Goal: Use online tool/utility: Utilize a website feature to perform a specific function

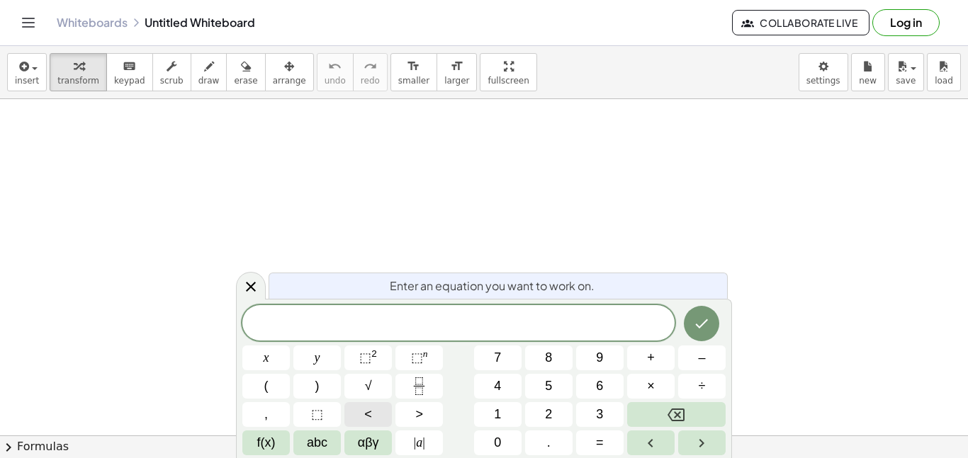
scroll to position [1, 0]
click at [35, 74] on button "insert" at bounding box center [27, 72] width 40 height 38
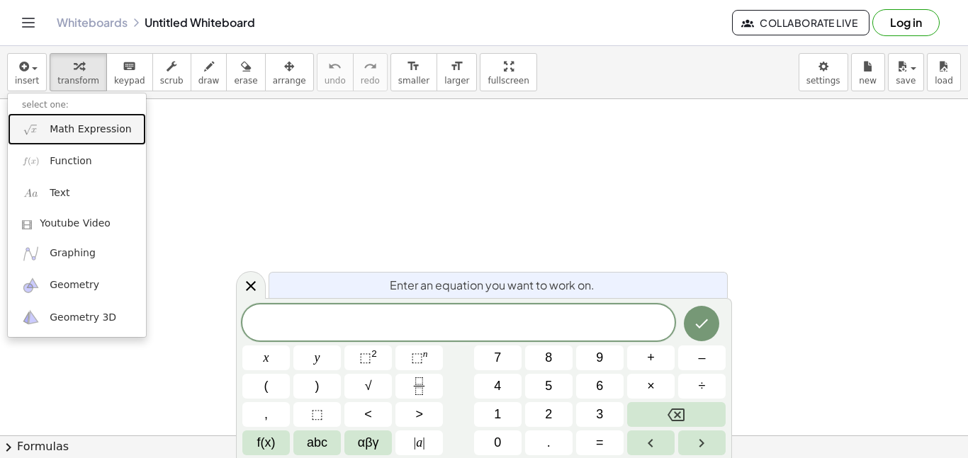
click at [54, 132] on span "Math Expression" at bounding box center [90, 130] width 81 height 14
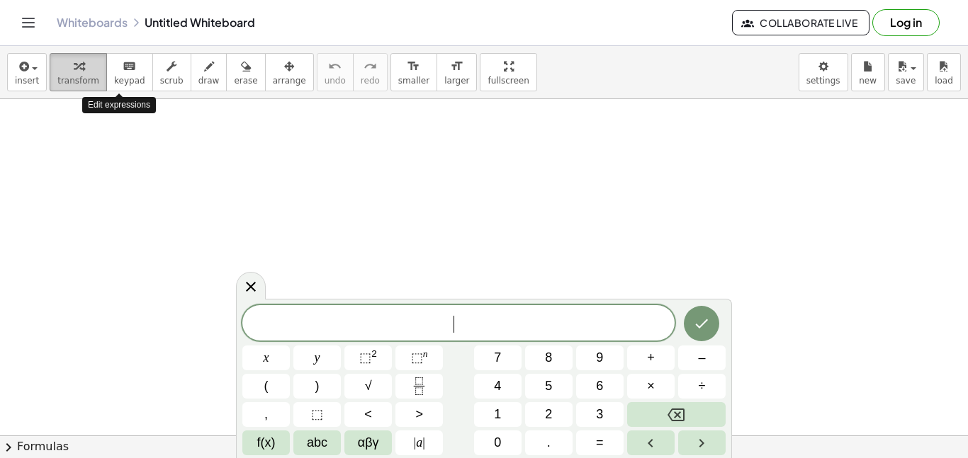
click at [93, 69] on button "transform" at bounding box center [78, 72] width 57 height 38
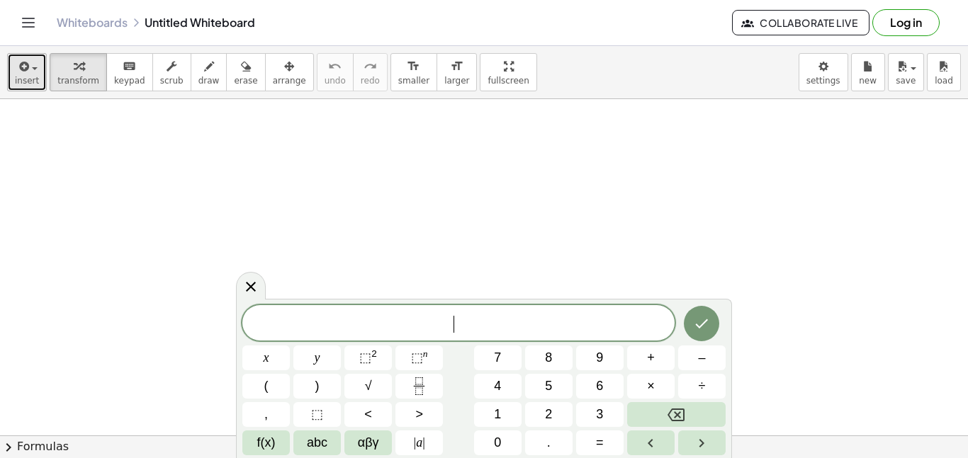
click at [15, 81] on span "insert" at bounding box center [27, 81] width 24 height 10
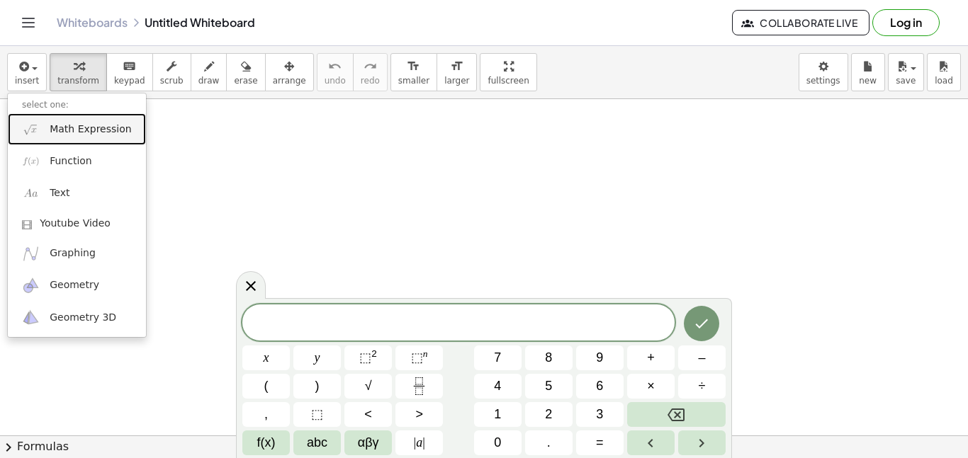
click at [72, 139] on link "Math Expression" at bounding box center [77, 129] width 138 height 32
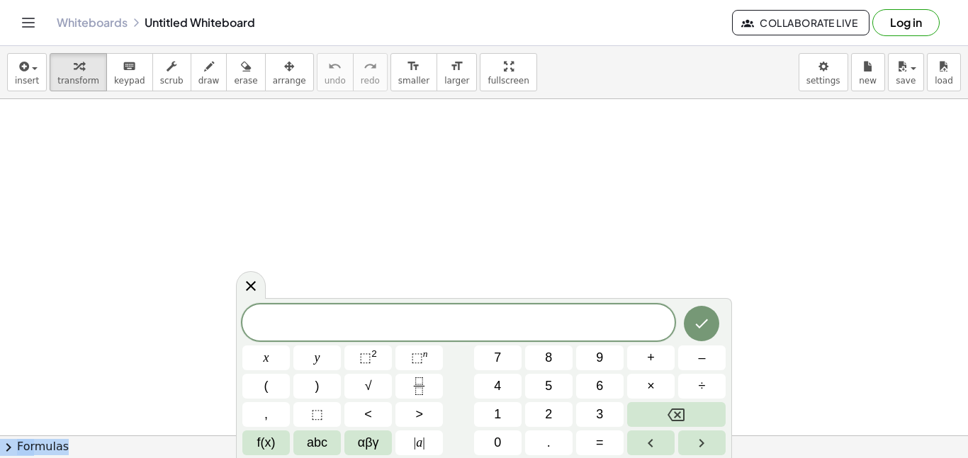
drag, startPoint x: 281, startPoint y: 299, endPoint x: 293, endPoint y: 232, distance: 67.7
click at [293, 232] on body "Graspable Math Activities Get Started Activity Bank Assigned Work Classes White…" at bounding box center [484, 229] width 968 height 458
click at [18, 62] on icon "button" at bounding box center [22, 66] width 13 height 17
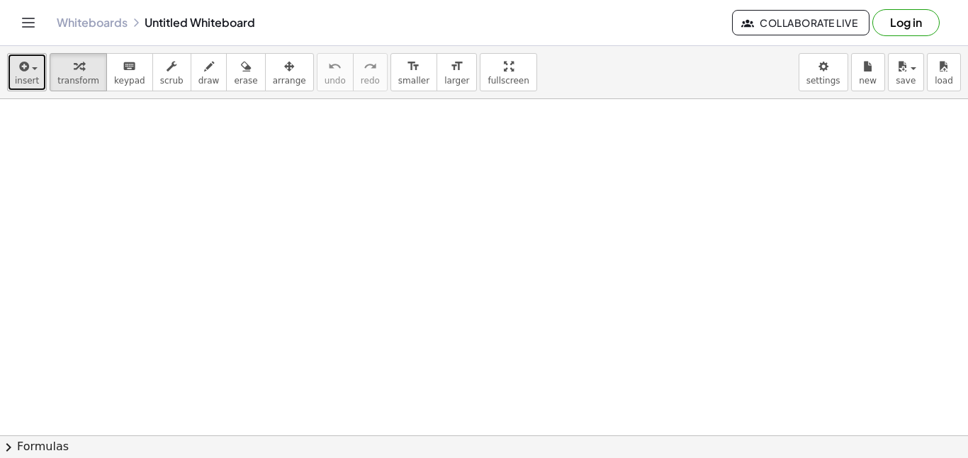
click at [11, 72] on button "insert" at bounding box center [27, 72] width 40 height 38
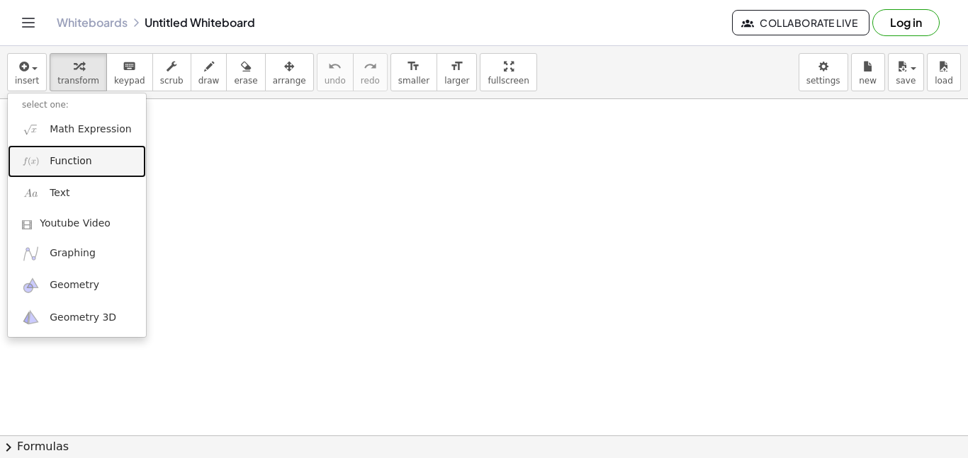
click at [47, 156] on link "Function" at bounding box center [77, 161] width 138 height 32
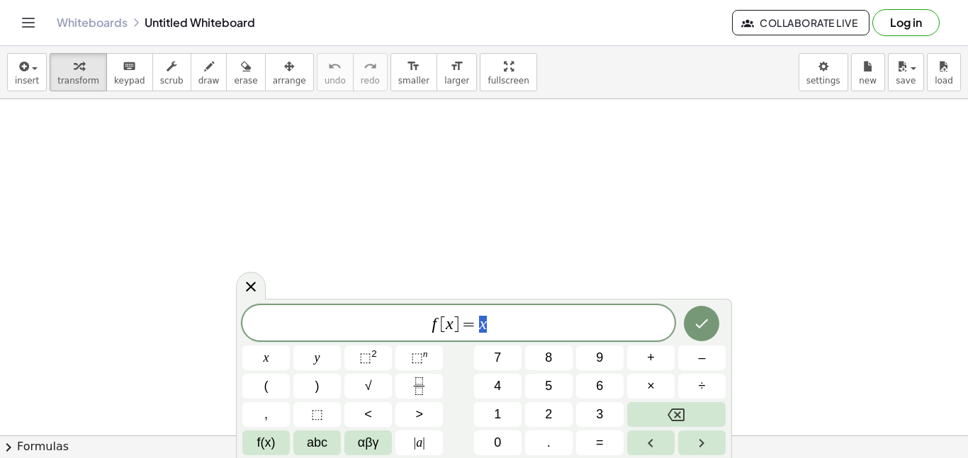
scroll to position [2, 0]
click at [29, 74] on button "insert" at bounding box center [27, 72] width 40 height 38
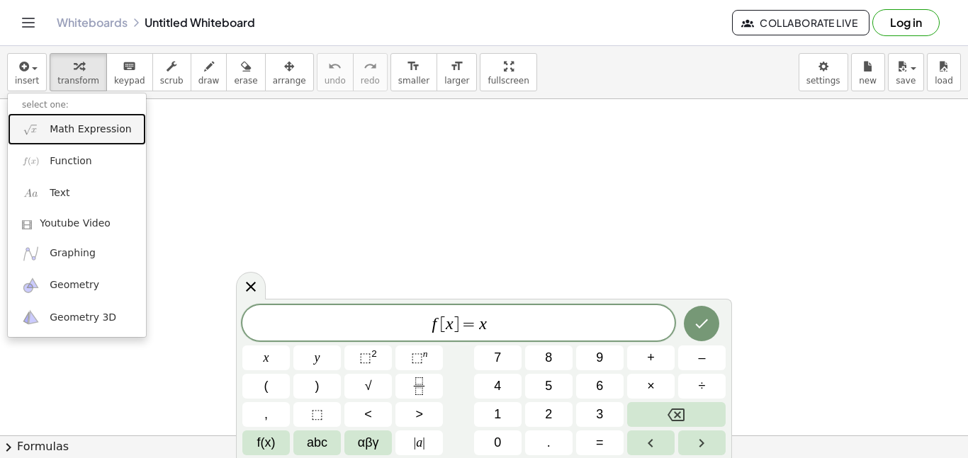
click at [54, 123] on span "Math Expression" at bounding box center [90, 130] width 81 height 14
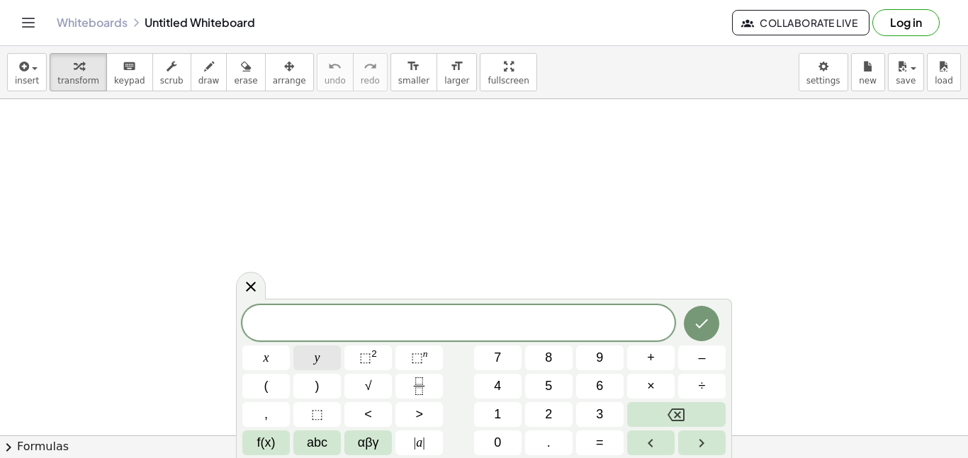
scroll to position [4, 0]
click at [411, 441] on button "| a |" at bounding box center [418, 443] width 47 height 25
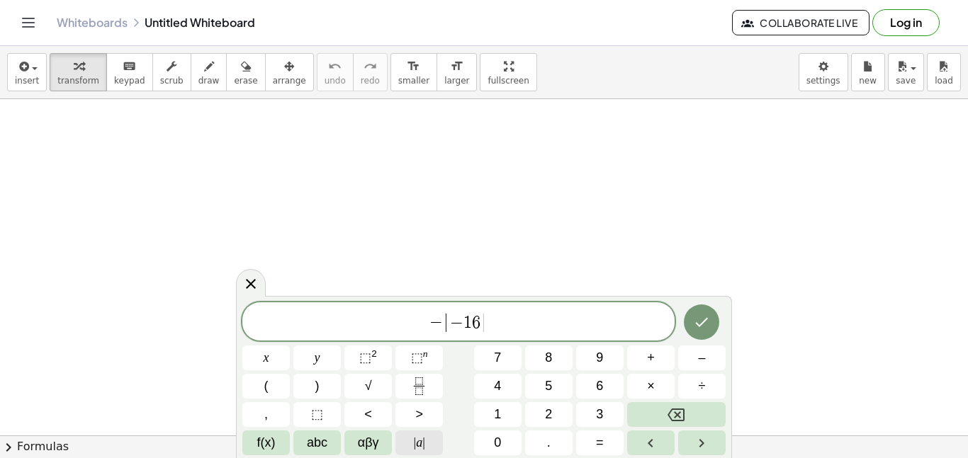
click at [407, 444] on button "| a |" at bounding box center [418, 443] width 47 height 25
click at [699, 386] on span "÷" at bounding box center [702, 386] width 7 height 19
click at [413, 382] on icon "Fraction" at bounding box center [419, 387] width 18 height 18
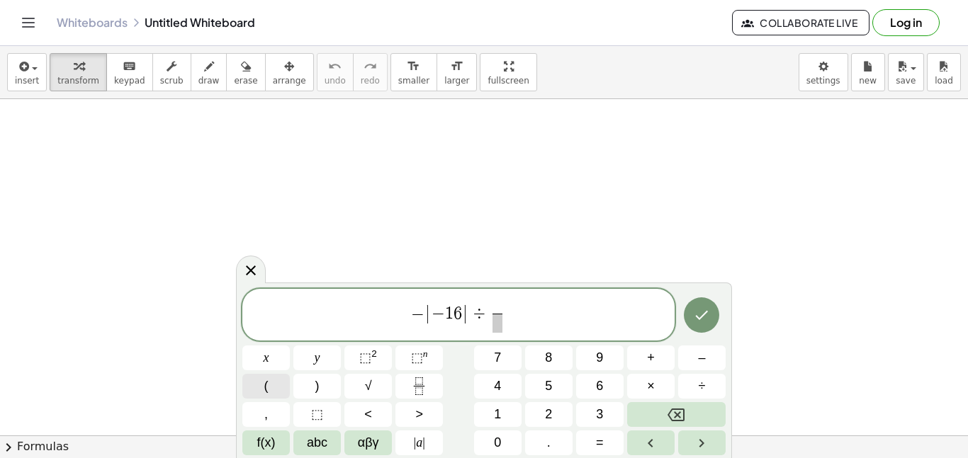
click at [281, 393] on button "(" at bounding box center [265, 386] width 47 height 25
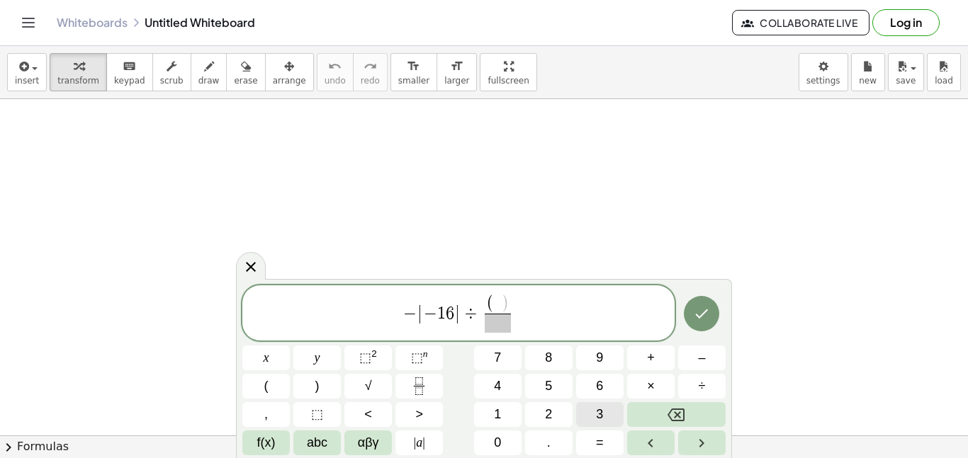
click at [603, 410] on span "3" at bounding box center [599, 414] width 7 height 19
click at [376, 362] on span "⬚ 2" at bounding box center [368, 358] width 18 height 19
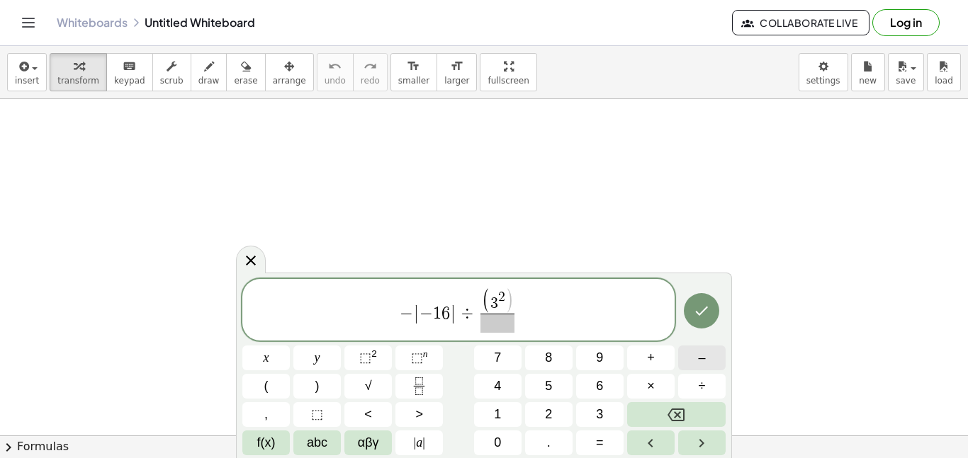
click at [699, 364] on span "–" at bounding box center [701, 358] width 7 height 19
click at [492, 392] on button "4" at bounding box center [497, 386] width 47 height 25
click at [485, 323] on span at bounding box center [498, 323] width 60 height 19
click at [485, 323] on span "​" at bounding box center [498, 323] width 60 height 19
click at [520, 301] on span ")" at bounding box center [521, 301] width 9 height 26
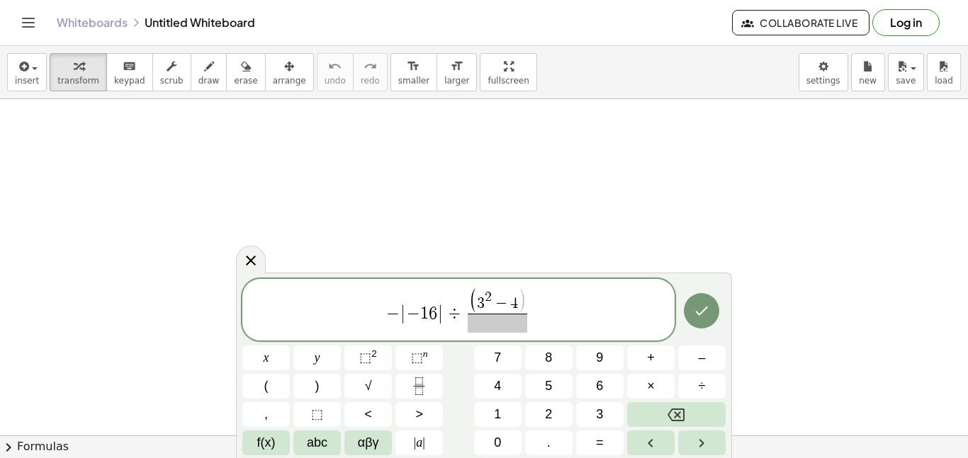
click at [523, 302] on span ")" at bounding box center [521, 301] width 9 height 26
click at [517, 304] on span "( 3 2 − 4 )" at bounding box center [497, 301] width 57 height 25
click at [308, 388] on button ")" at bounding box center [316, 386] width 47 height 25
click at [498, 317] on span at bounding box center [498, 323] width 60 height 19
click at [549, 388] on span "5" at bounding box center [548, 386] width 7 height 19
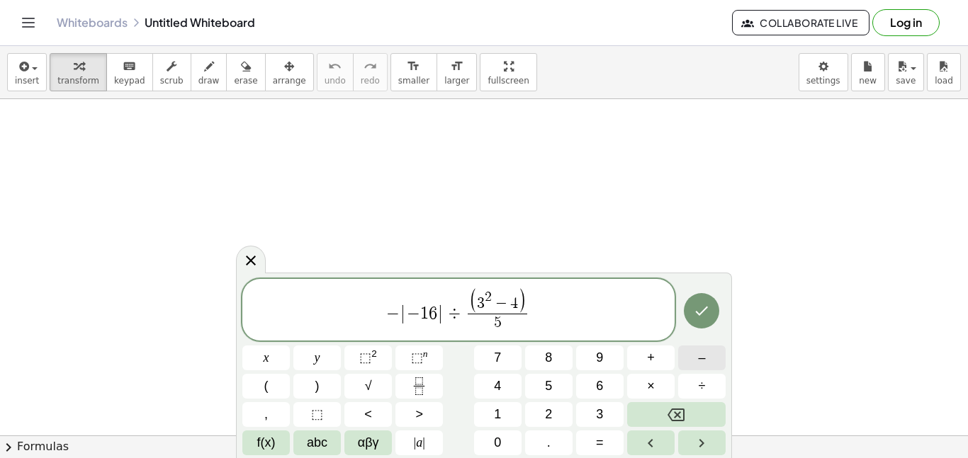
click at [690, 364] on button "–" at bounding box center [701, 358] width 47 height 25
click at [509, 419] on button "1" at bounding box center [497, 414] width 47 height 25
click at [500, 434] on span "0" at bounding box center [497, 443] width 7 height 19
click at [694, 315] on icon "Done" at bounding box center [701, 311] width 17 height 17
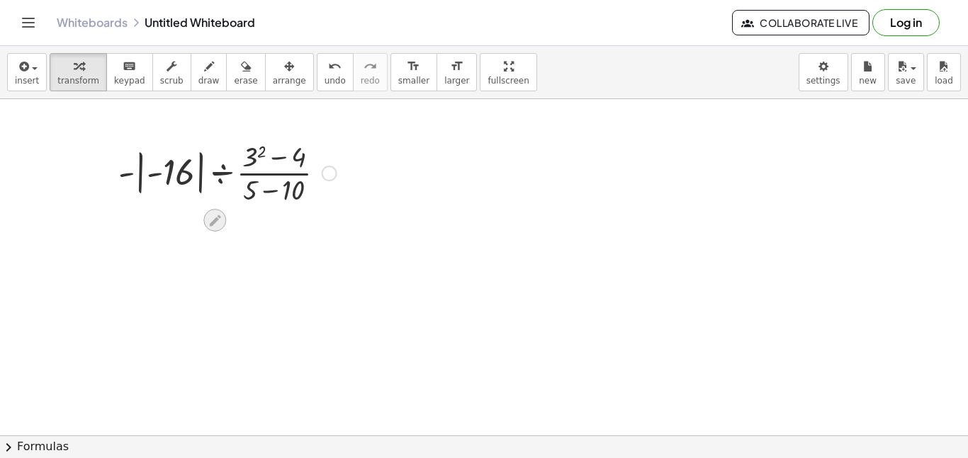
click at [211, 219] on icon at bounding box center [215, 220] width 15 height 15
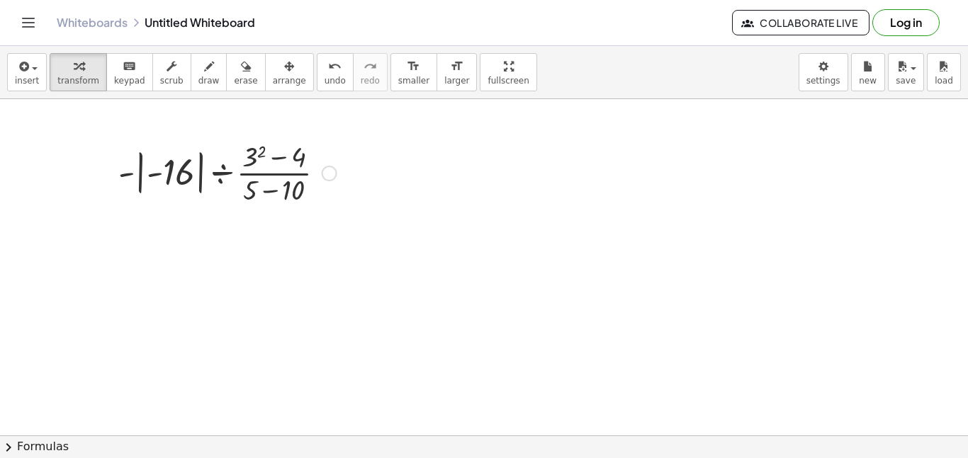
click at [325, 174] on div at bounding box center [330, 174] width 16 height 16
